Goal: Task Accomplishment & Management: Manage account settings

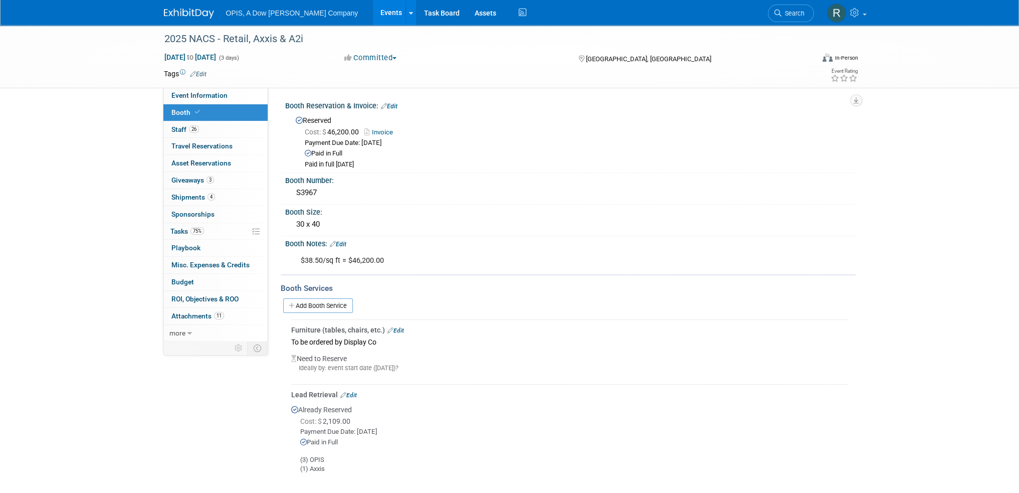
click at [373, 10] on link "Events" at bounding box center [391, 12] width 37 height 25
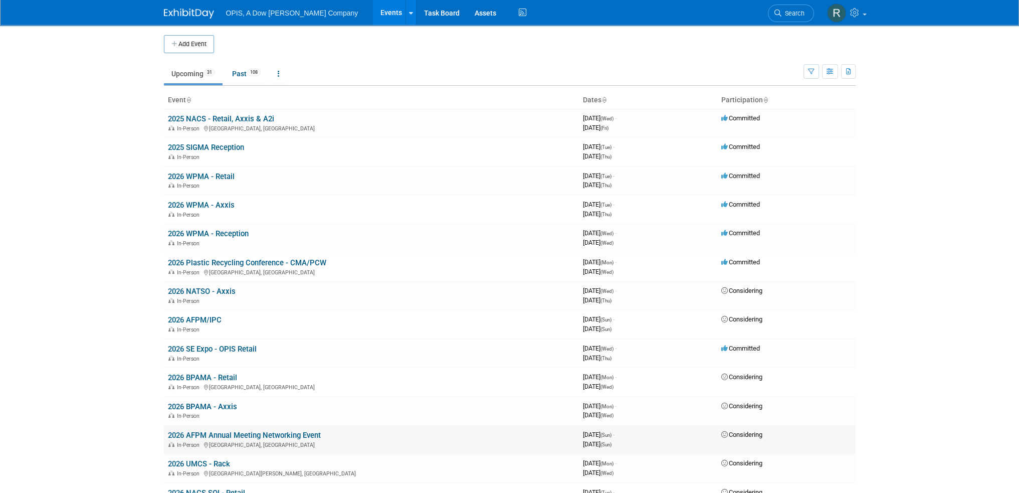
click at [227, 427] on td "2026 AFPM Annual Meeting Networking Event In-Person New Orleans, LA" at bounding box center [371, 439] width 415 height 29
click at [225, 435] on link "2026 AFPM Annual Meeting Networking Event" at bounding box center [244, 435] width 153 height 9
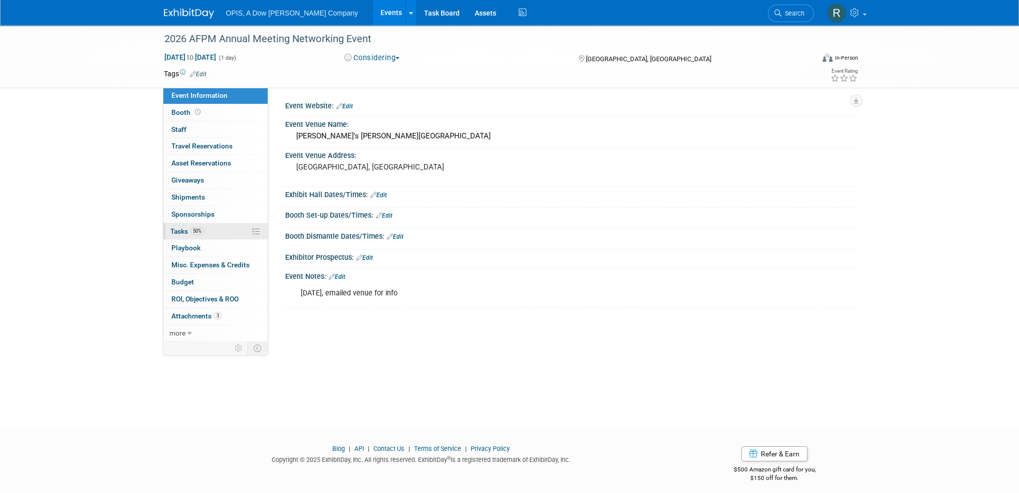
click at [176, 230] on span "Tasks 50%" at bounding box center [187, 231] width 34 height 8
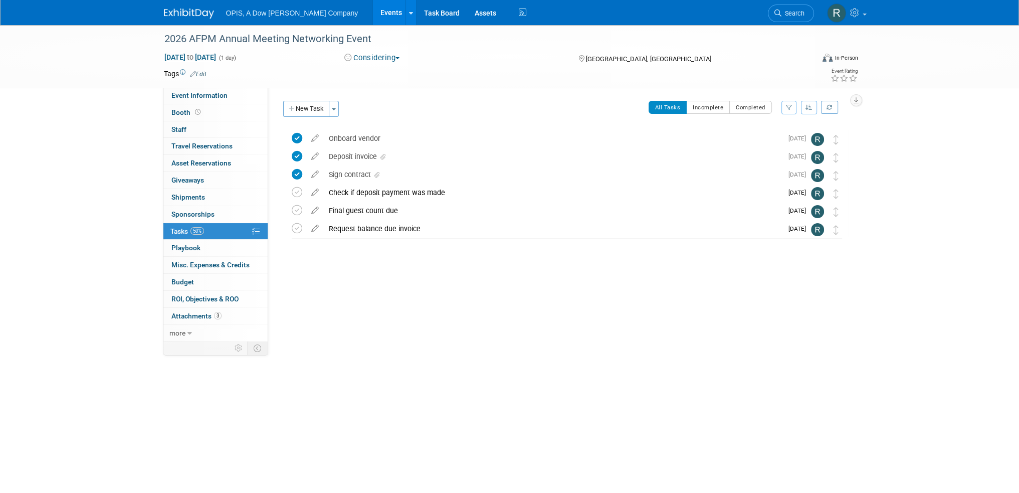
click at [316, 192] on icon at bounding box center [315, 190] width 18 height 13
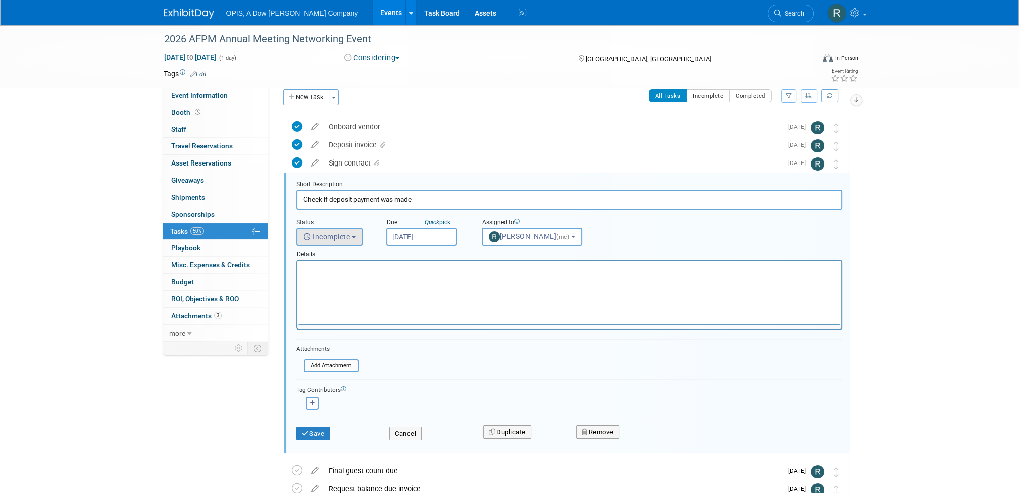
scroll to position [37, 0]
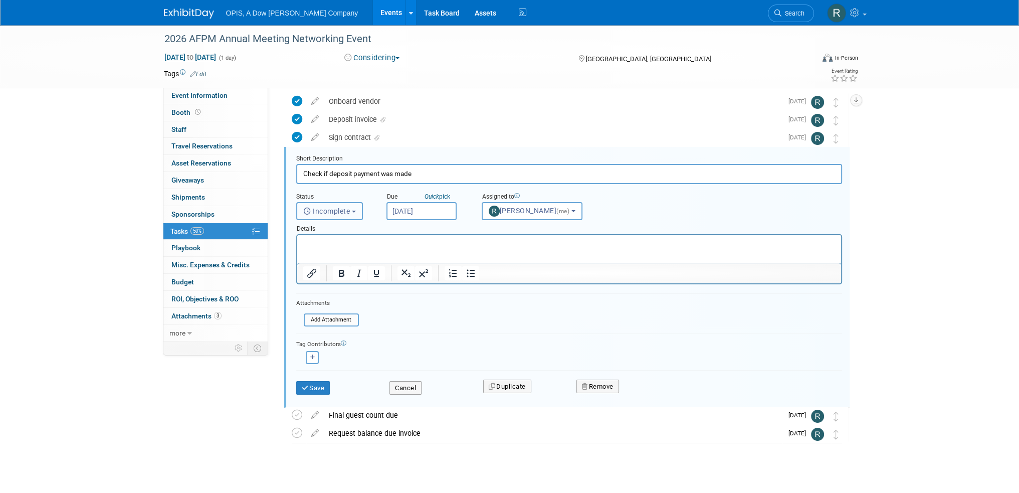
click at [328, 211] on span "Incomplete" at bounding box center [326, 211] width 47 height 8
drag, startPoint x: 334, startPoint y: 256, endPoint x: 42, endPoint y: 22, distance: 373.7
click at [334, 256] on label "Completed" at bounding box center [329, 254] width 54 height 16
click at [298, 256] on input "Completed" at bounding box center [295, 253] width 7 height 7
select select "3"
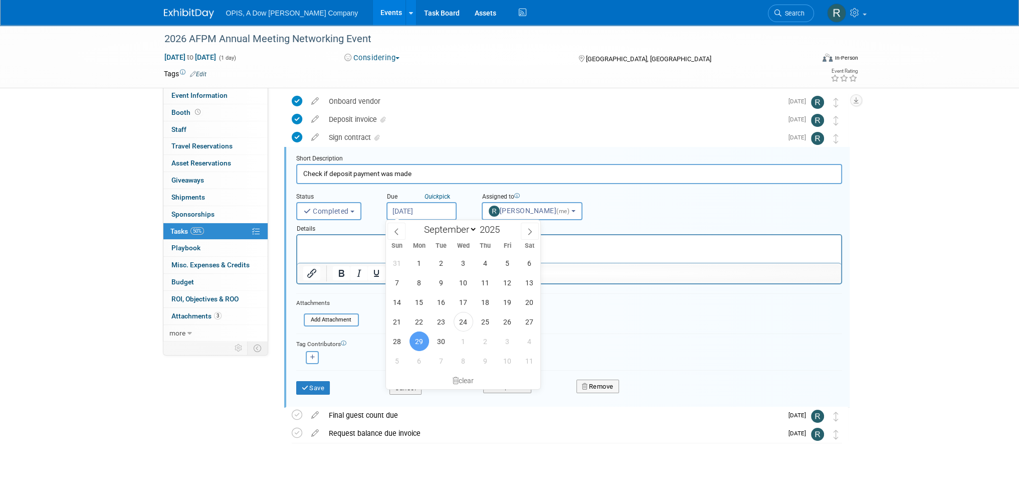
click at [427, 205] on input "Sep 29, 2025" at bounding box center [421, 211] width 70 height 18
click at [459, 322] on span "24" at bounding box center [464, 322] width 20 height 20
type input "Sep 24, 2025"
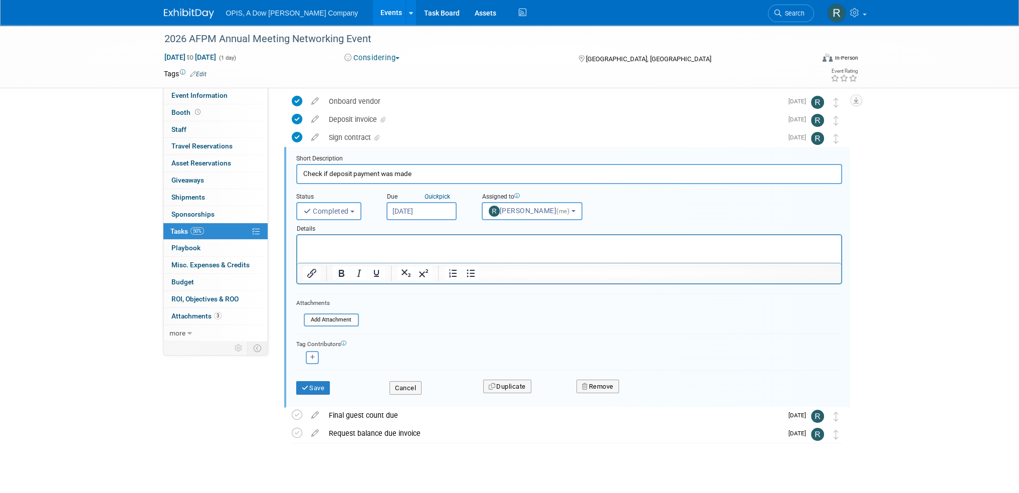
click at [378, 249] on html at bounding box center [569, 242] width 544 height 14
click at [315, 385] on button "Save" at bounding box center [313, 388] width 34 height 14
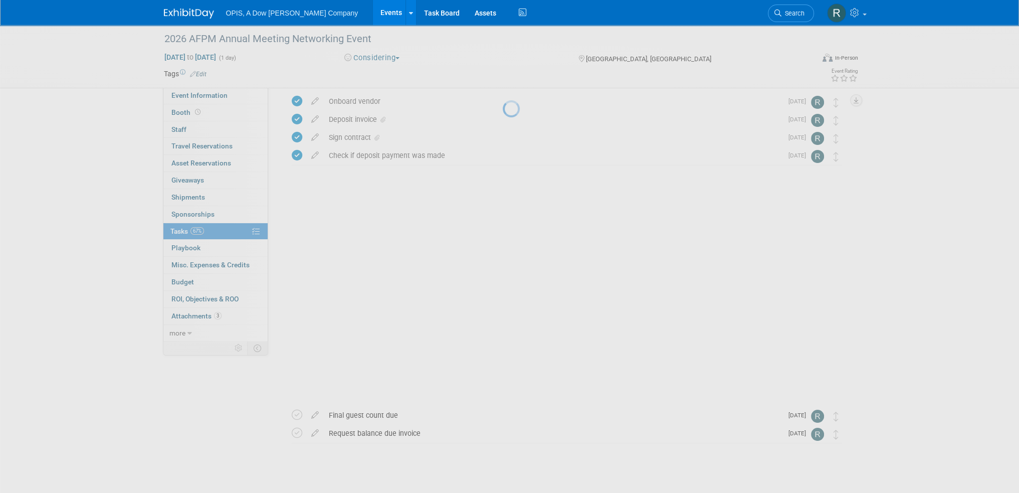
scroll to position [0, 0]
